Goal: Information Seeking & Learning: Understand process/instructions

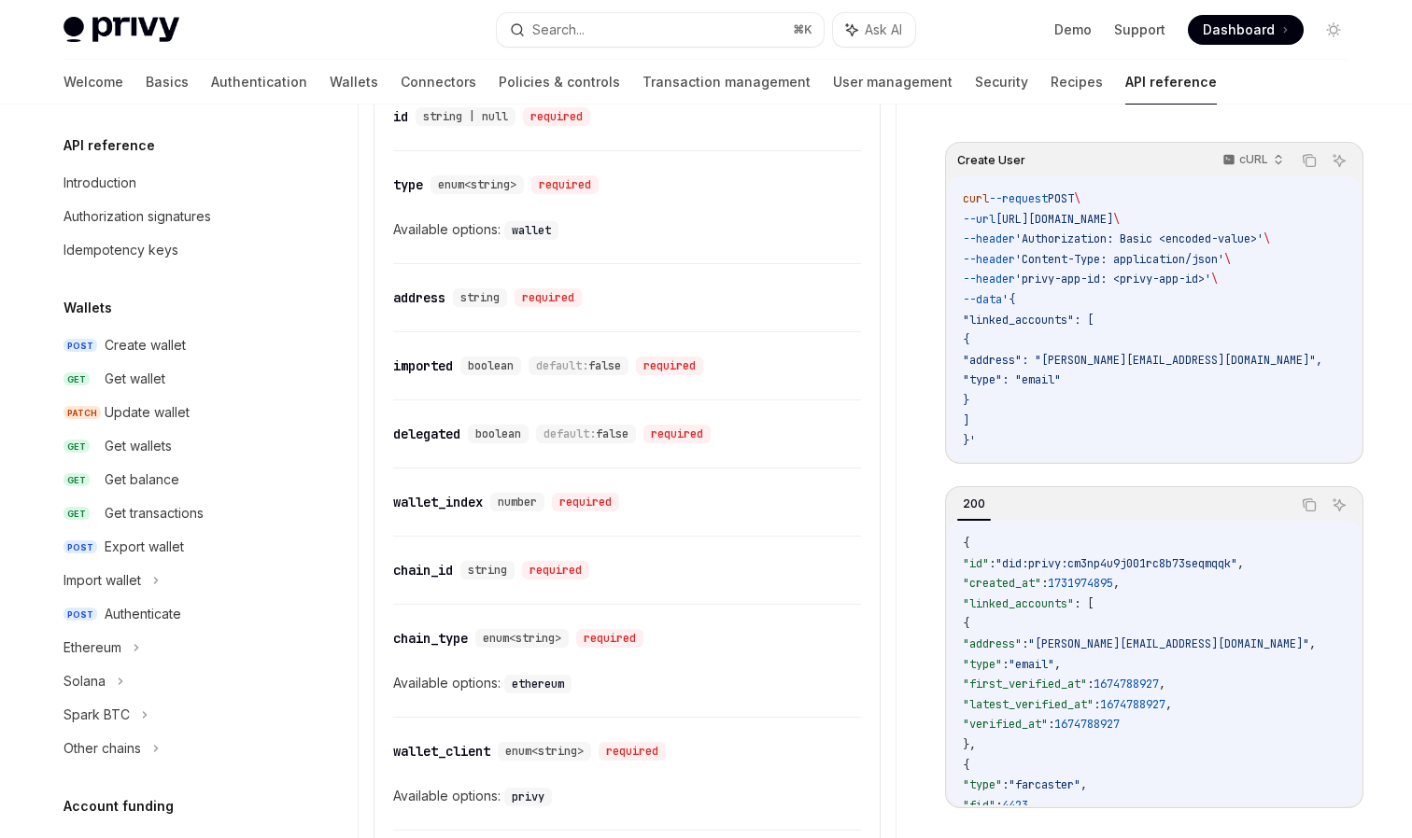
scroll to position [1034, 0]
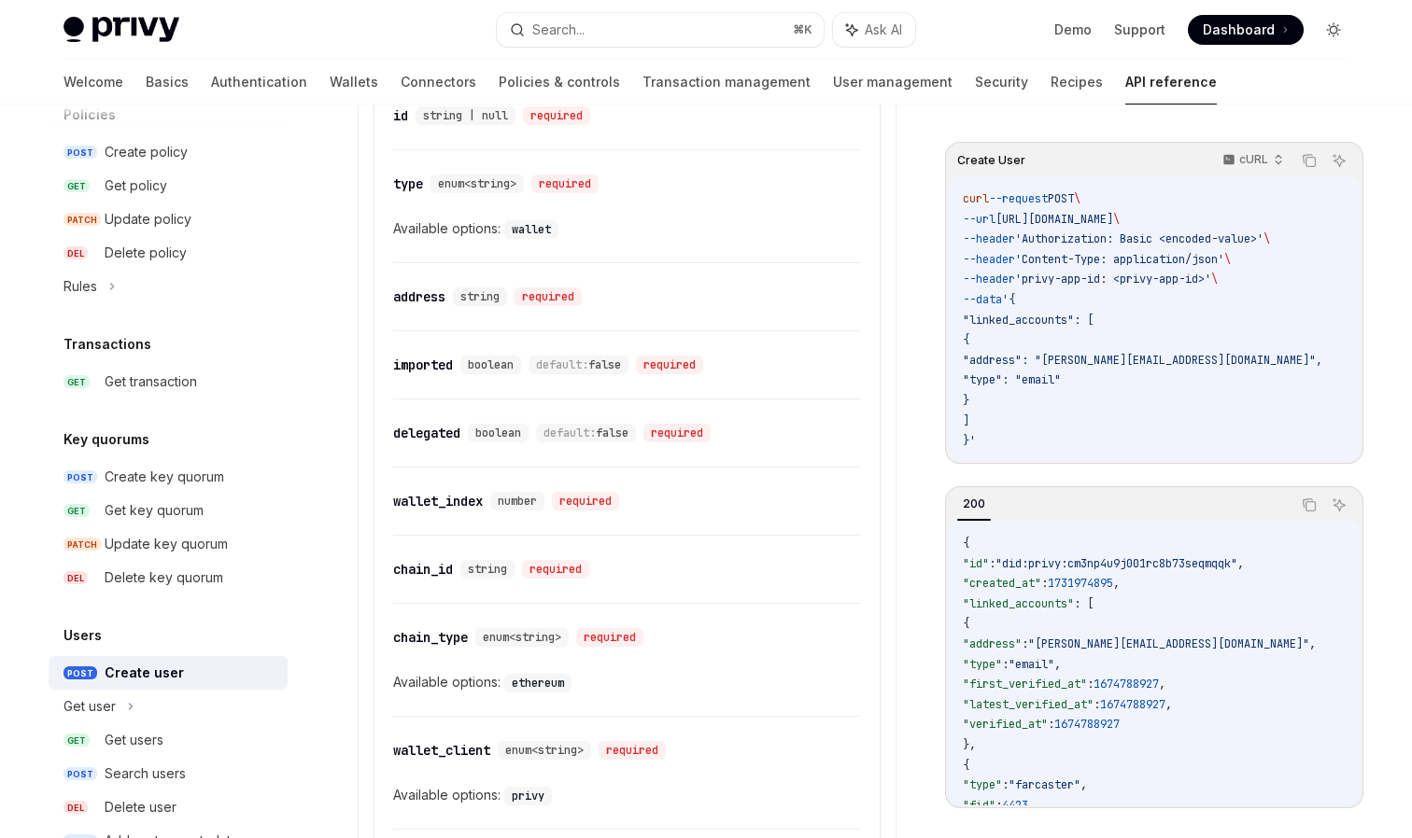
click at [1342, 31] on button "Toggle dark mode" at bounding box center [1333, 30] width 30 height 30
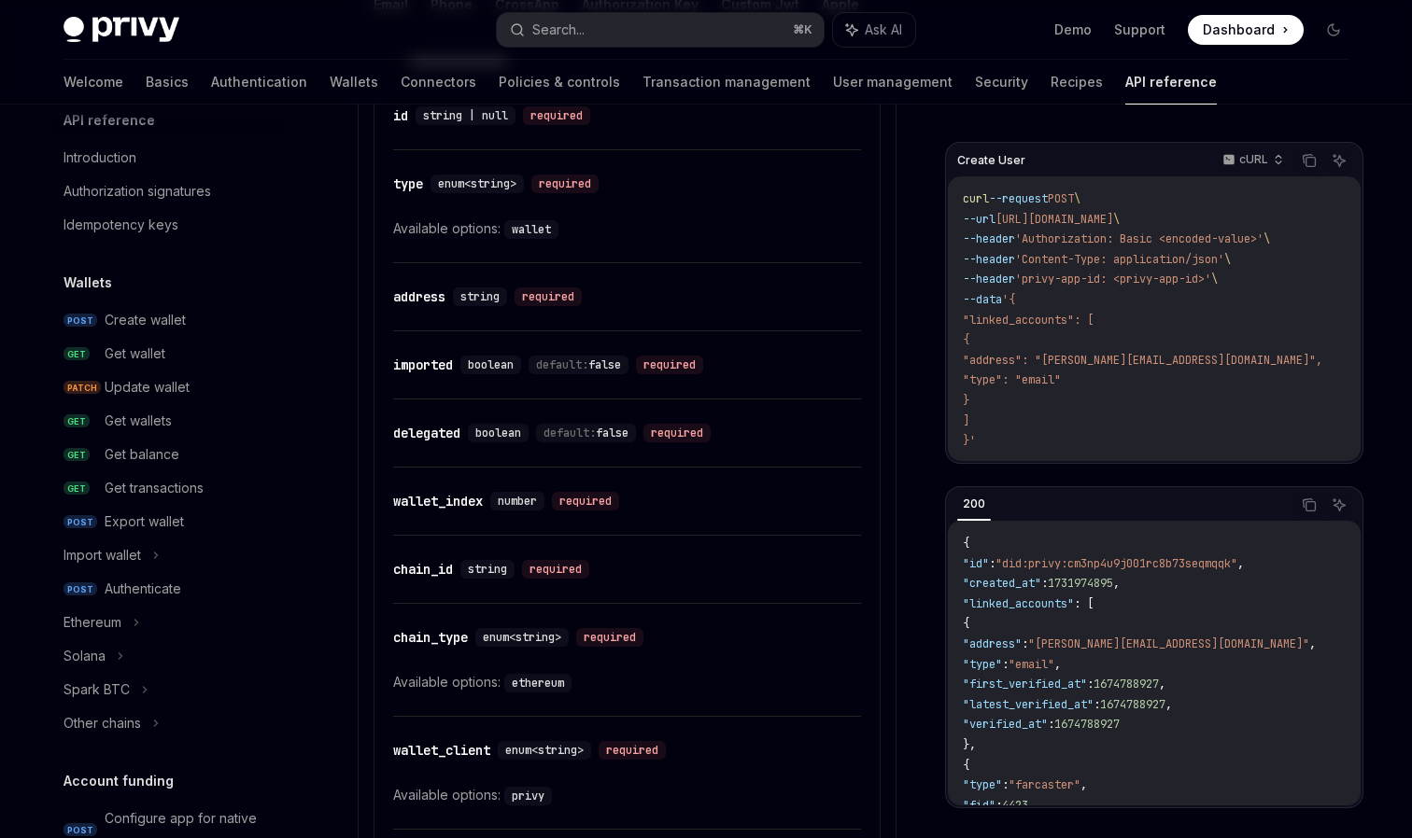
scroll to position [26, 0]
click at [170, 357] on div "Get wallet" at bounding box center [191, 353] width 172 height 22
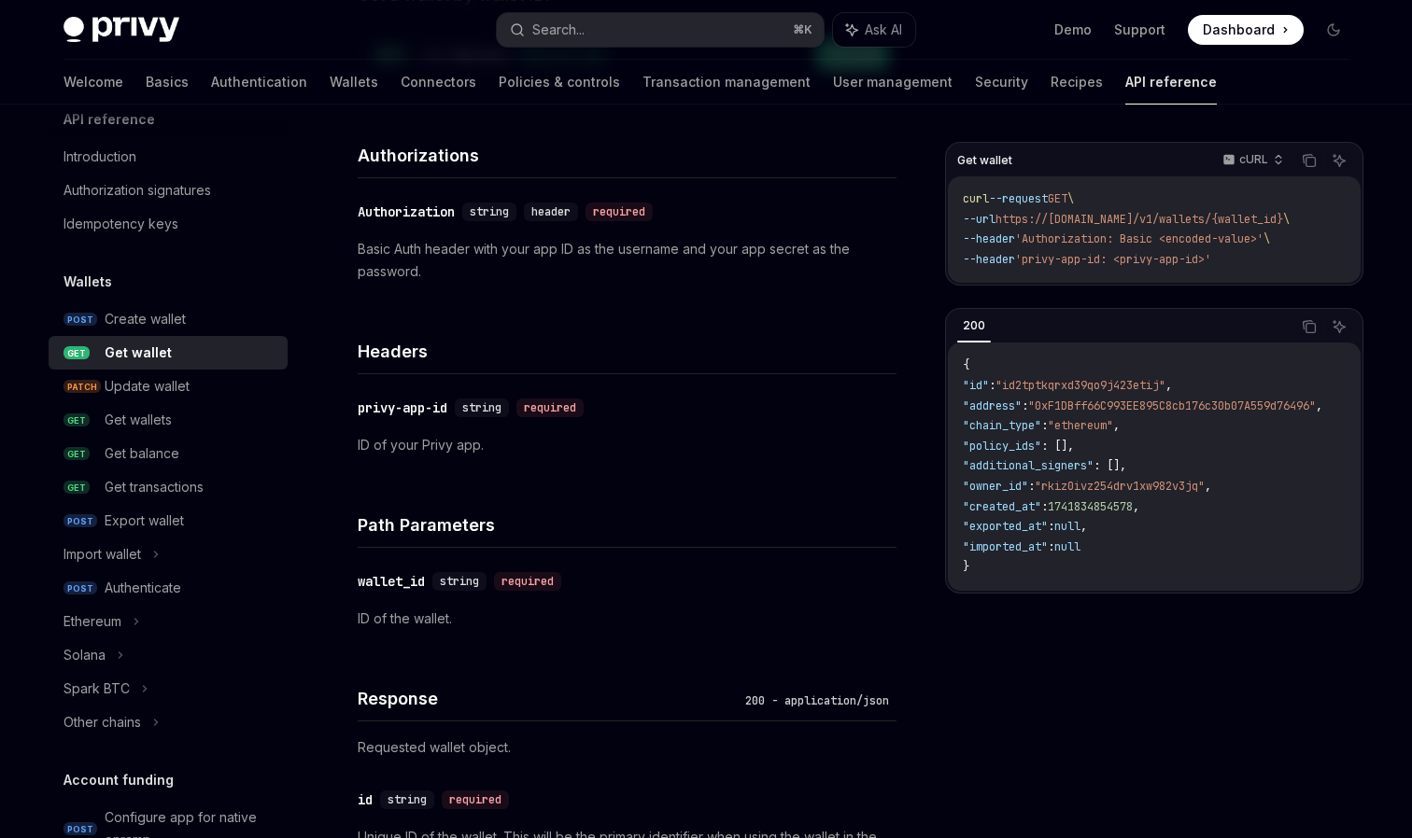
scroll to position [255, 0]
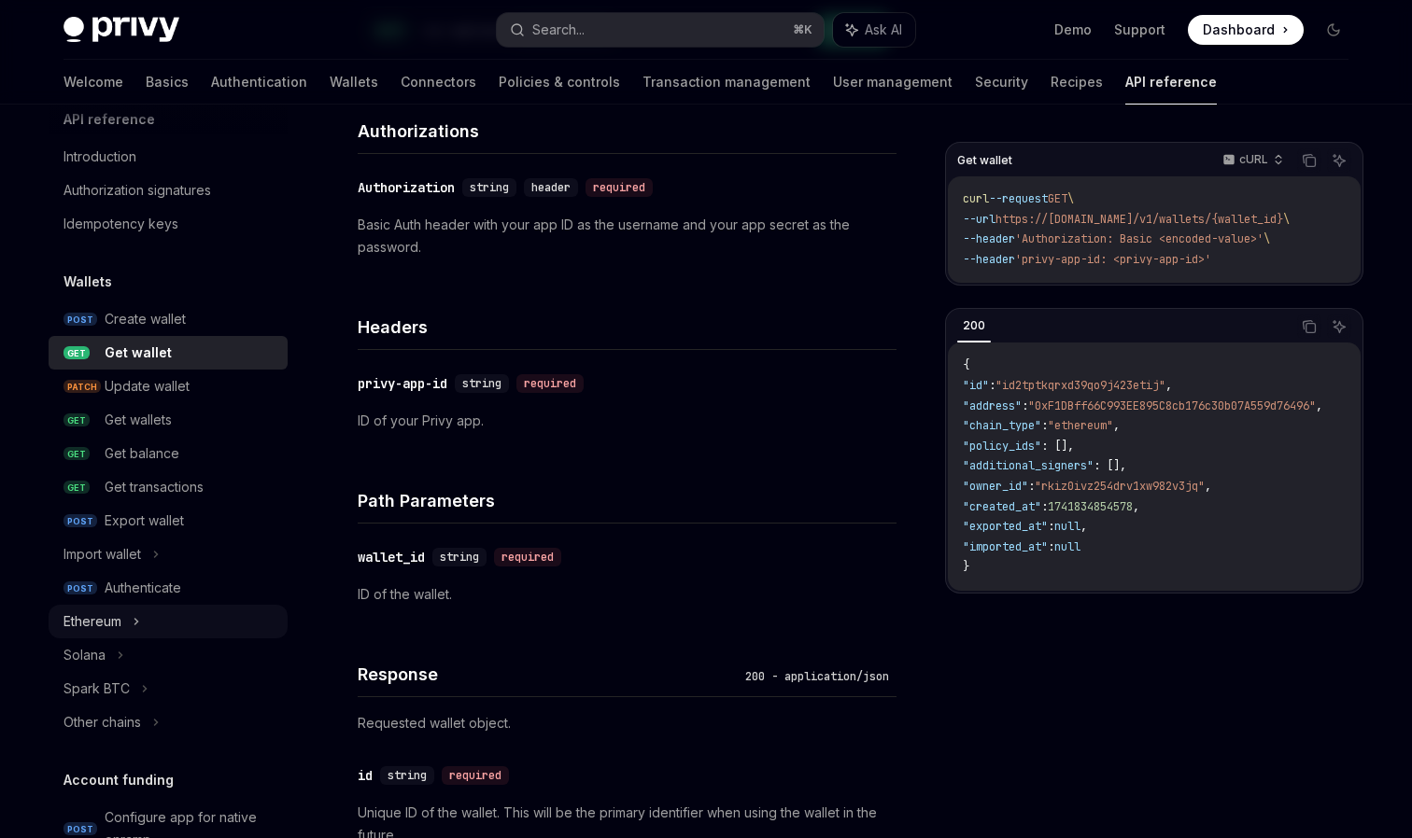
click at [127, 636] on div "Ethereum" at bounding box center [168, 622] width 239 height 34
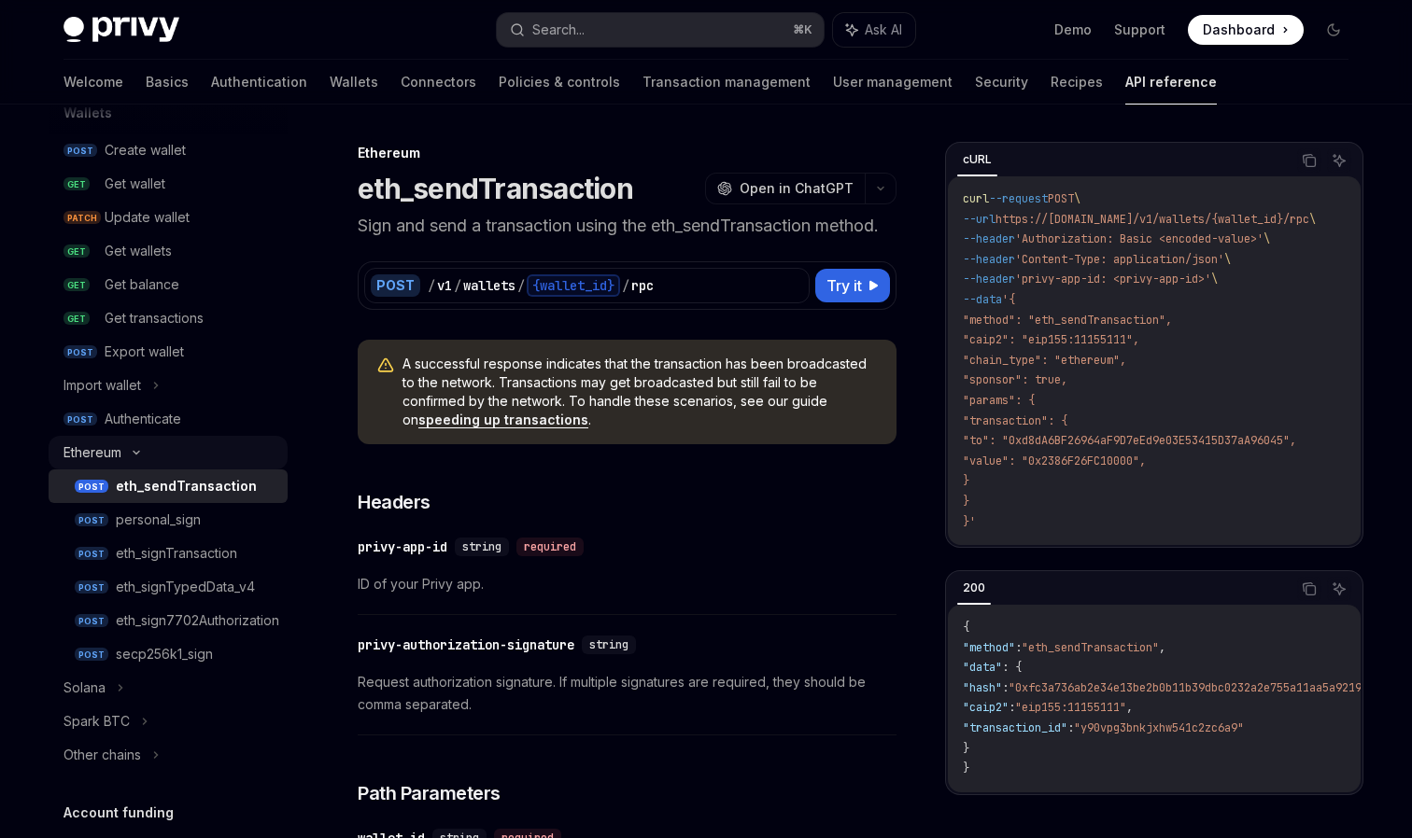
scroll to position [197, 0]
click at [134, 458] on div "Ethereum" at bounding box center [168, 451] width 239 height 34
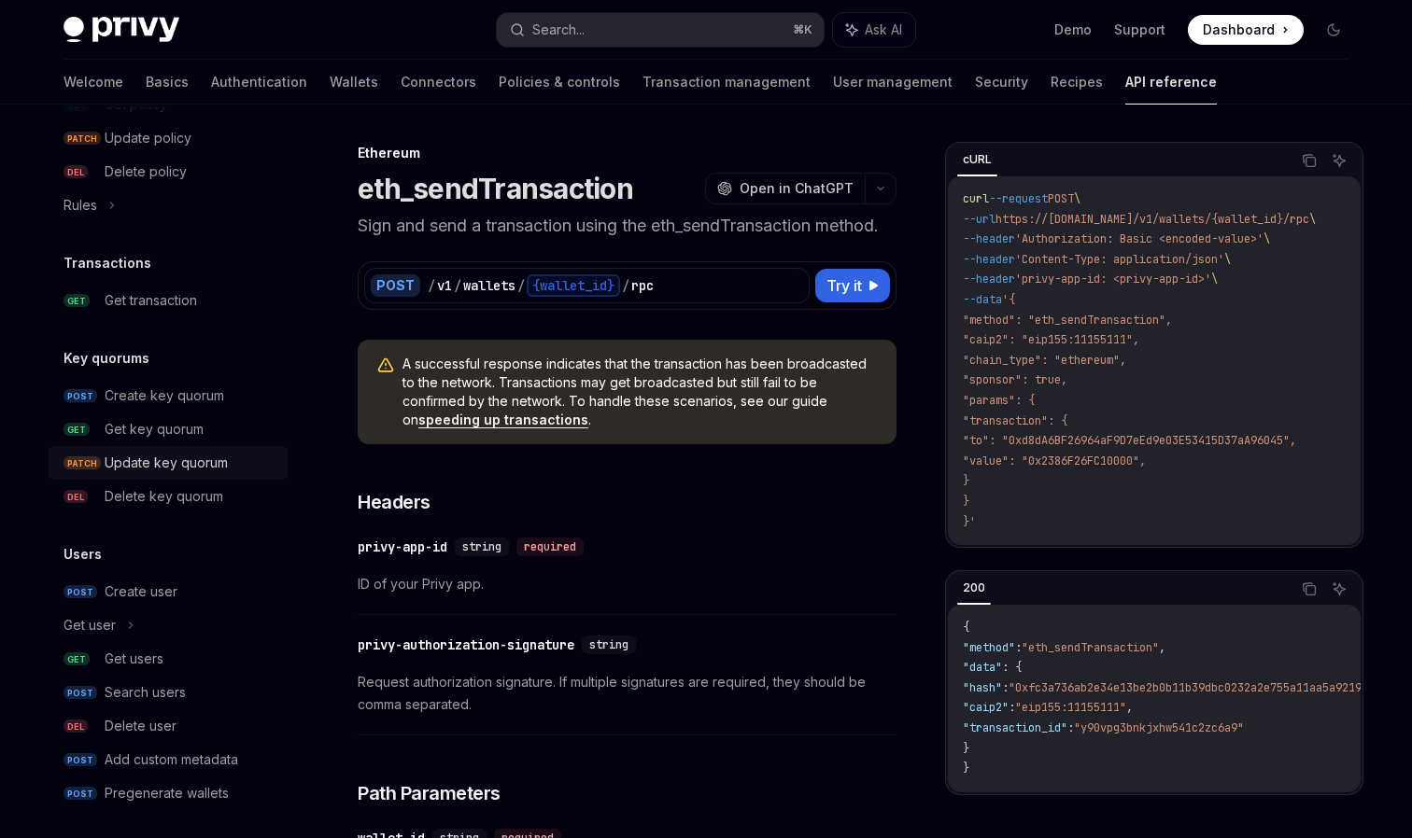
scroll to position [1125, 0]
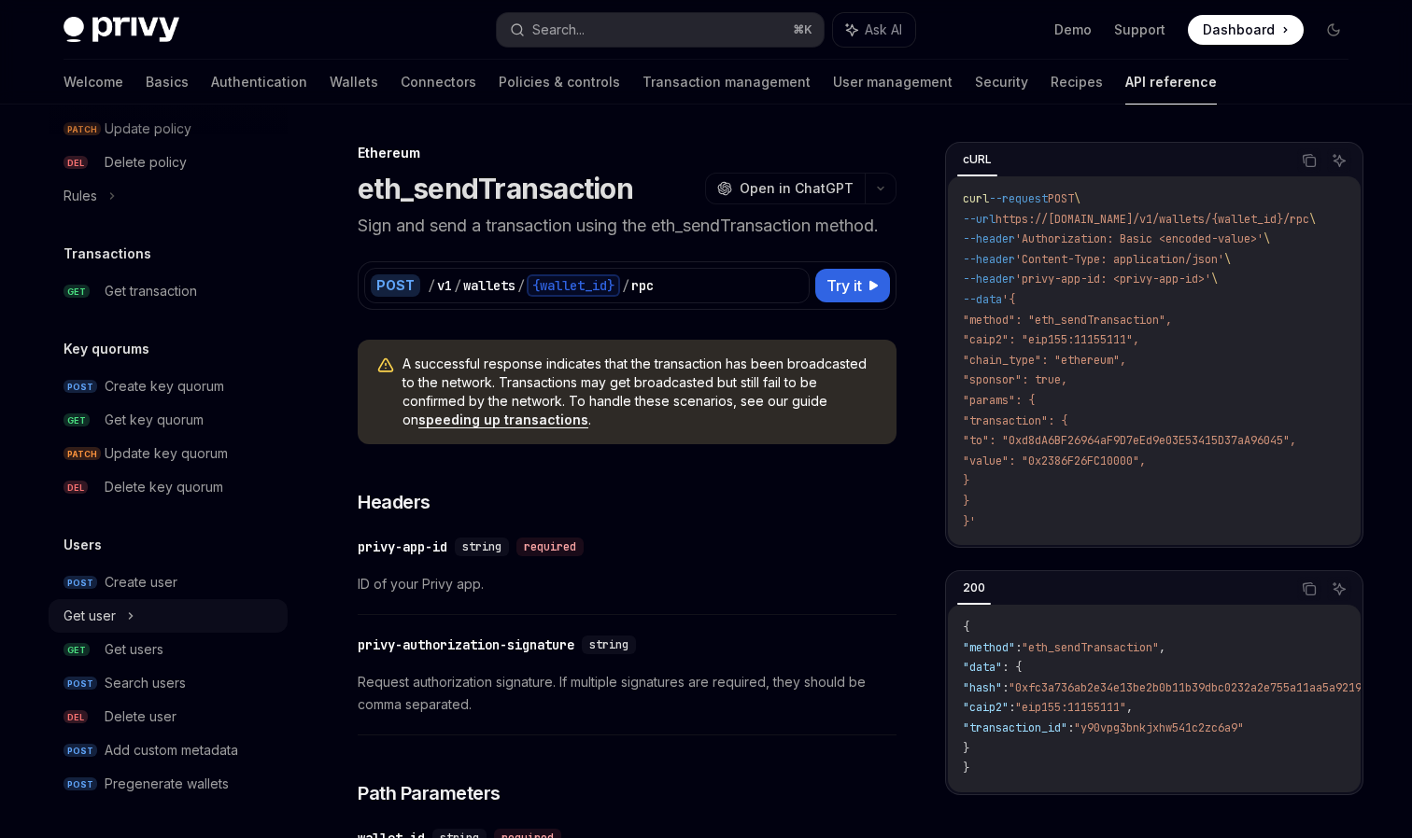
click at [120, 621] on div "Get user" at bounding box center [168, 616] width 239 height 34
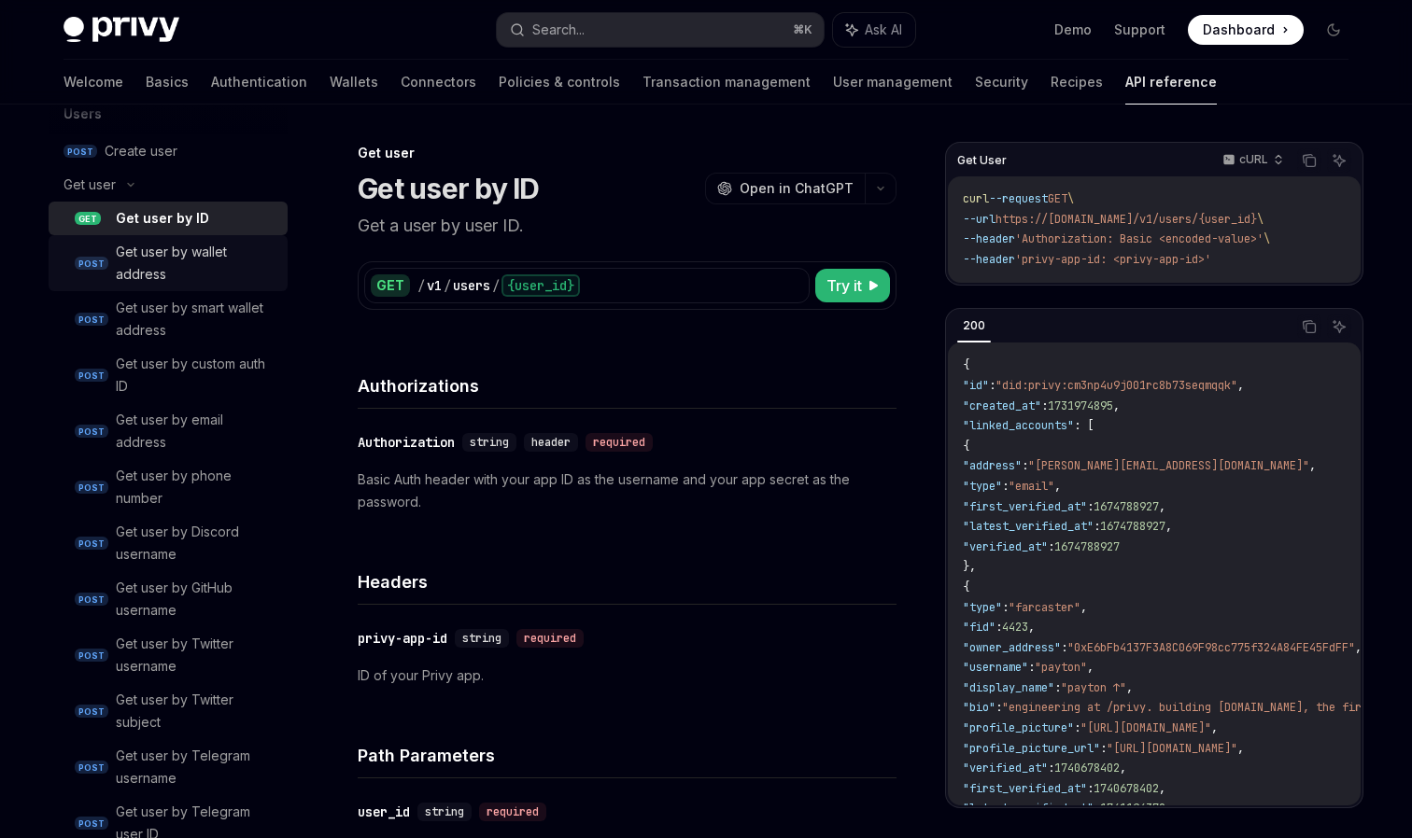
scroll to position [1516, 0]
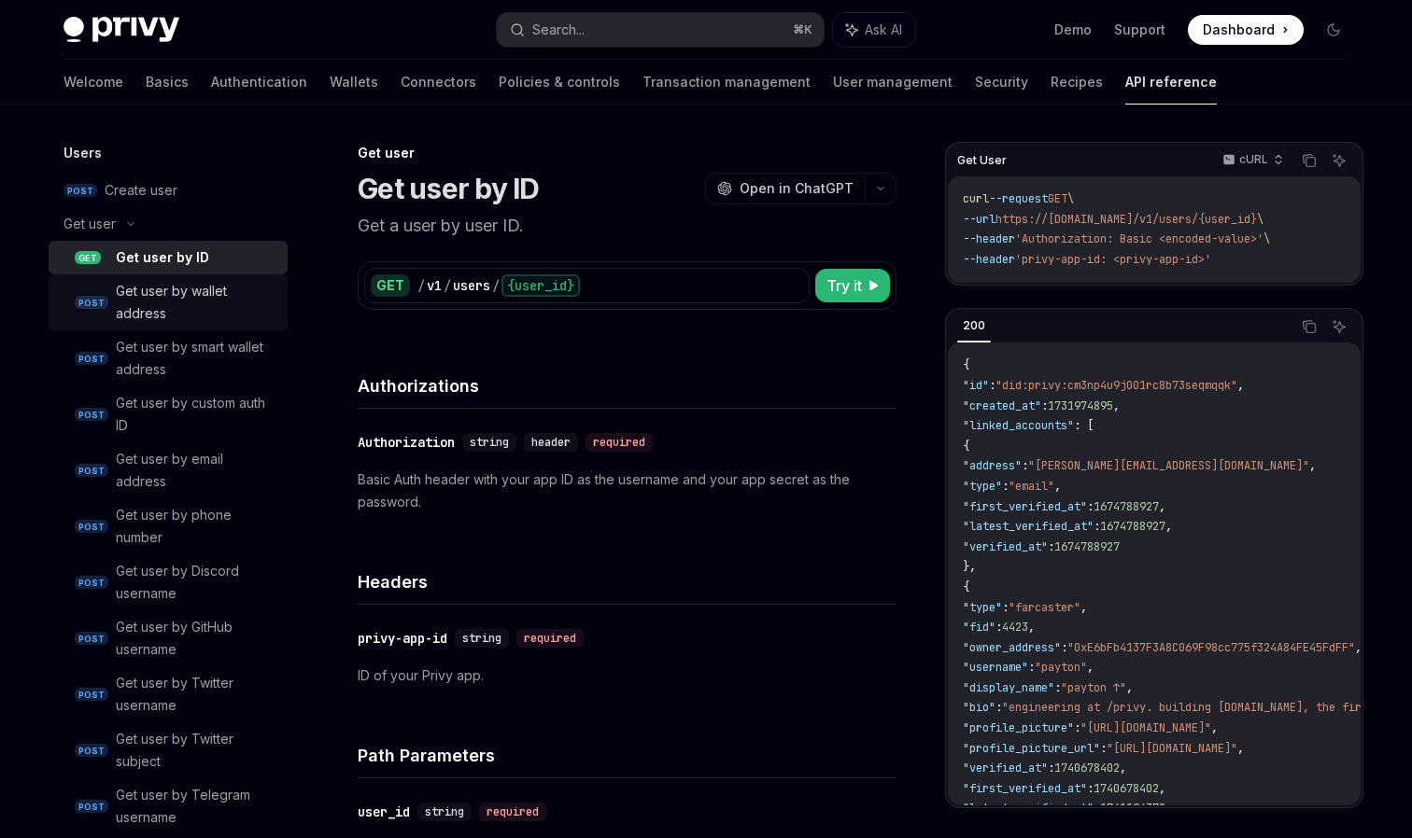
click at [209, 308] on div "Get user by wallet address" at bounding box center [196, 302] width 161 height 45
type textarea "*"
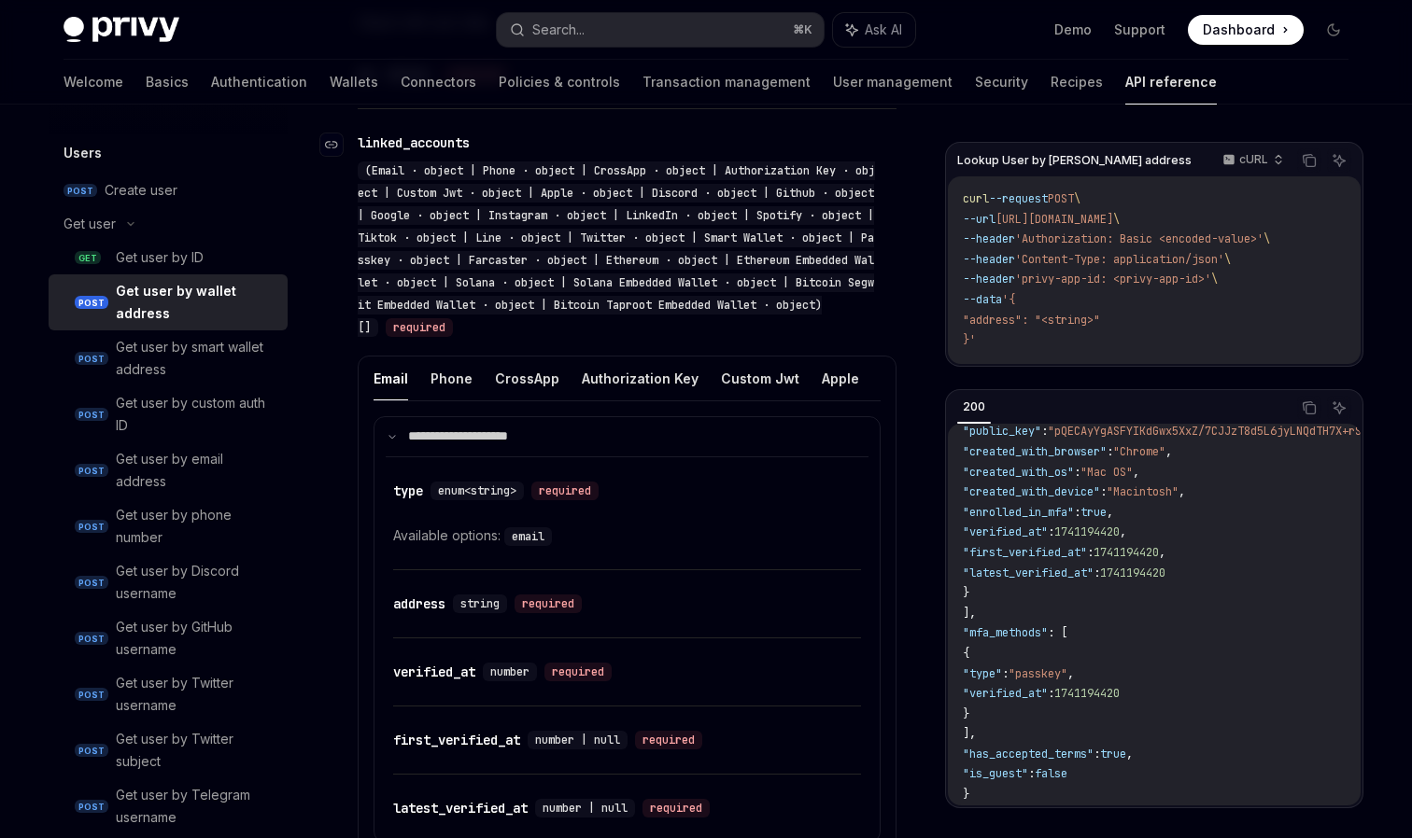
scroll to position [955, 0]
